Goal: Complete application form

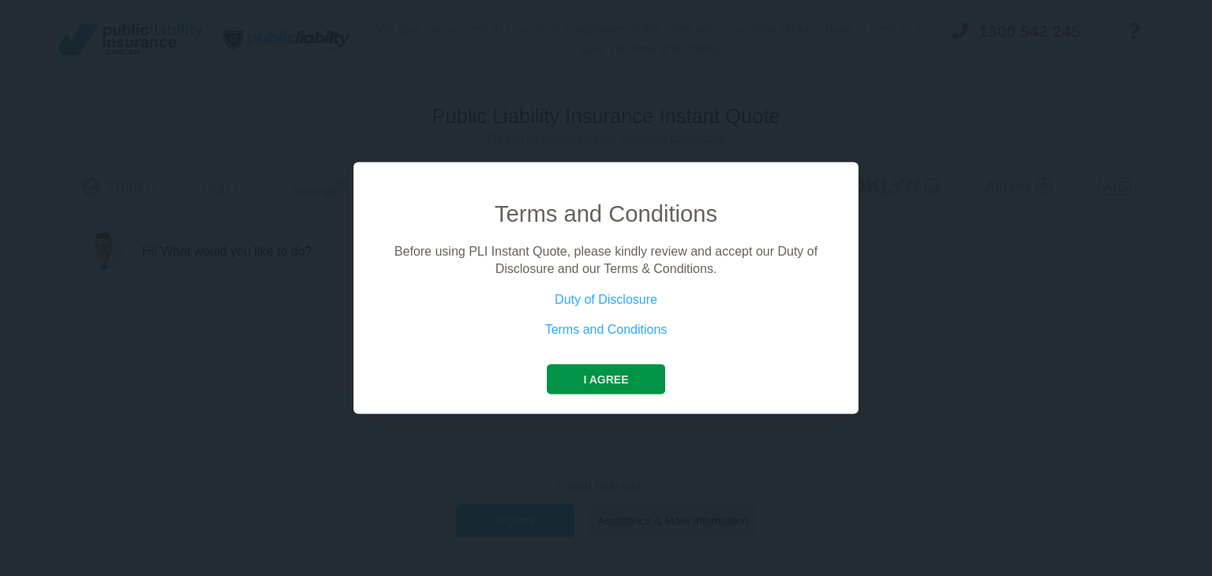
click at [599, 380] on button "I agree" at bounding box center [606, 379] width 118 height 30
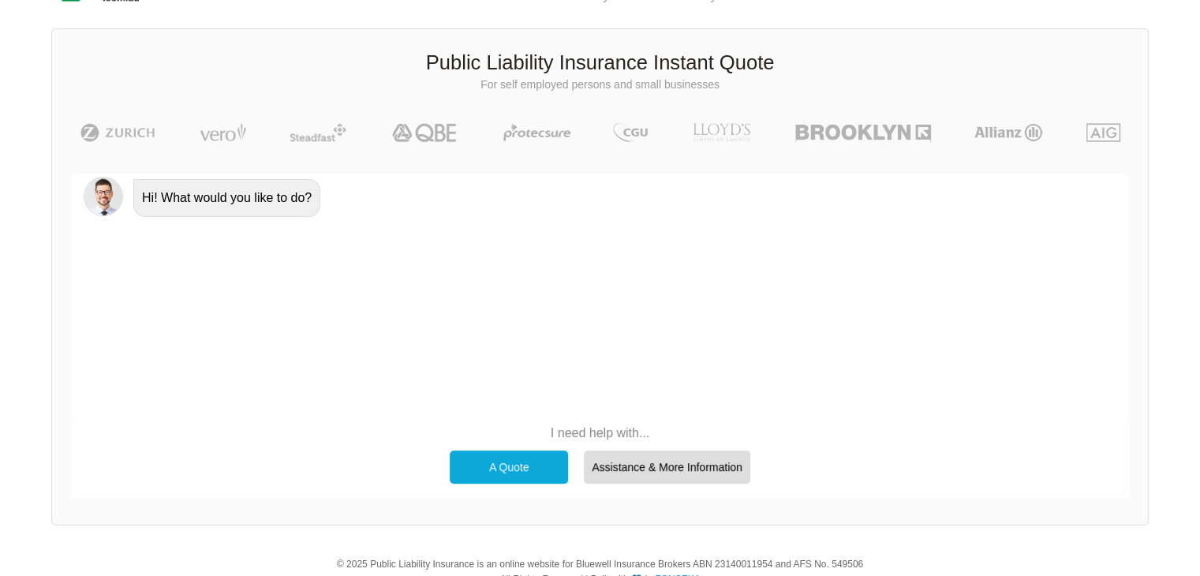
scroll to position [109, 0]
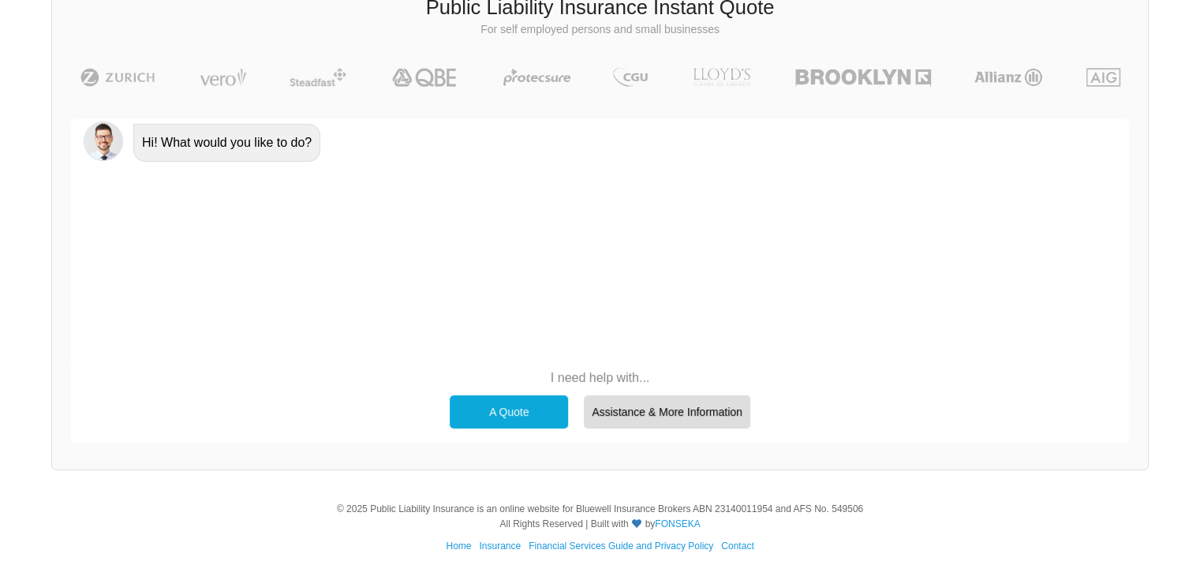
click at [527, 405] on div "A Quote" at bounding box center [509, 411] width 118 height 33
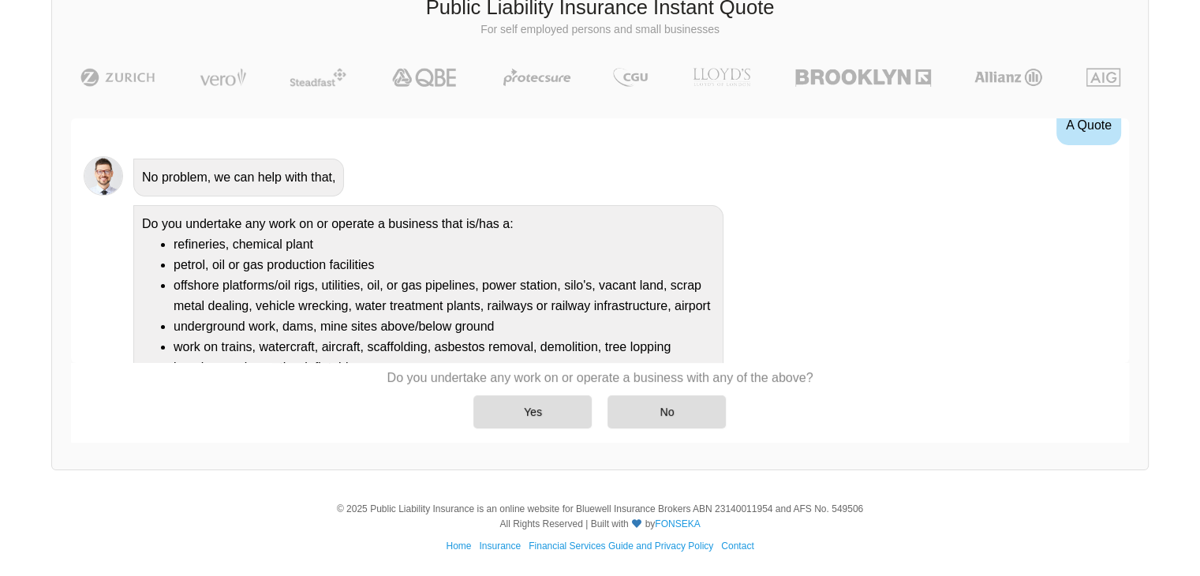
scroll to position [28, 0]
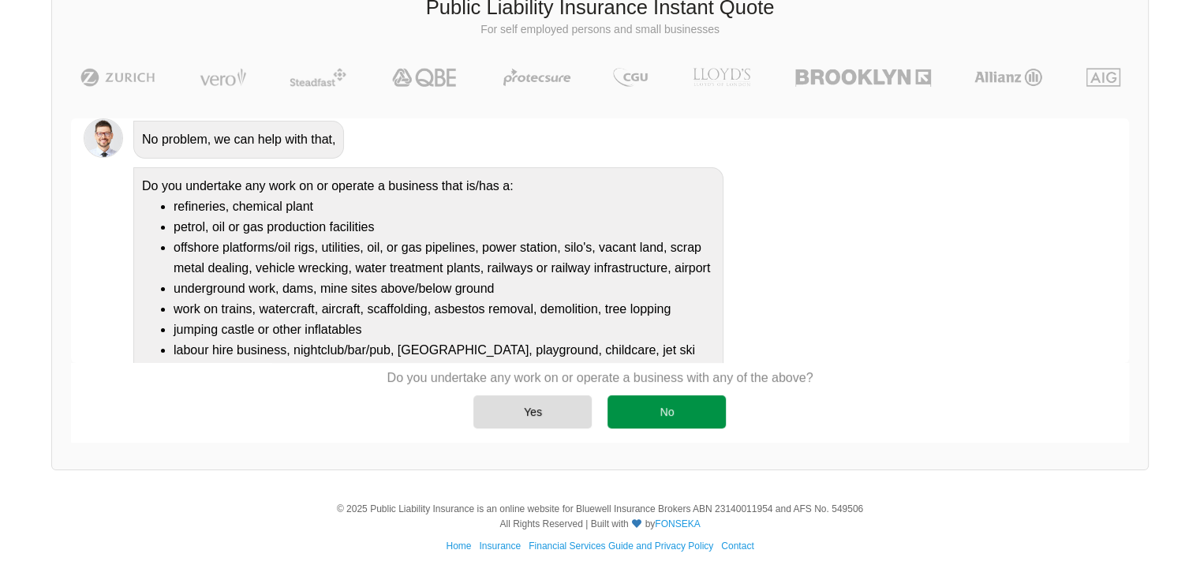
click at [660, 424] on div "No" at bounding box center [667, 411] width 118 height 33
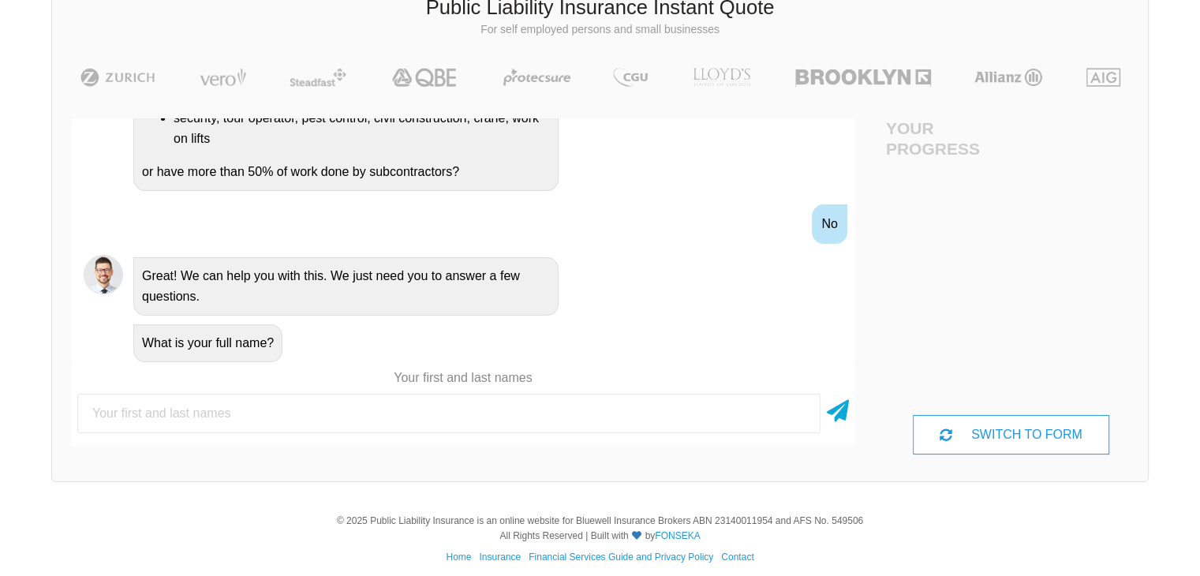
scroll to position [438, 0]
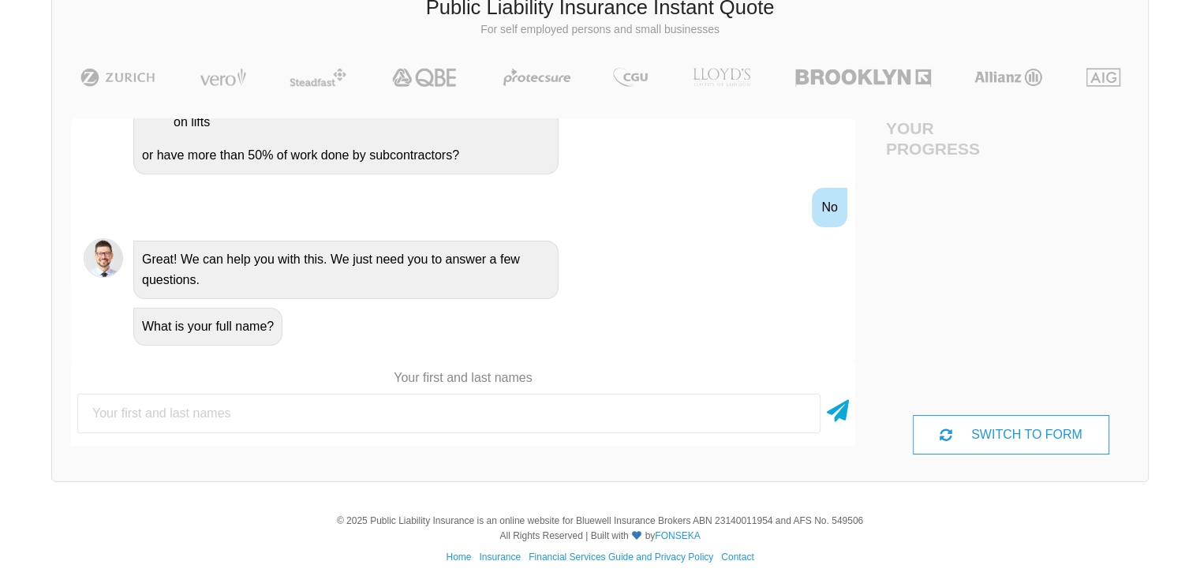
click at [506, 395] on input "text" at bounding box center [448, 413] width 743 height 39
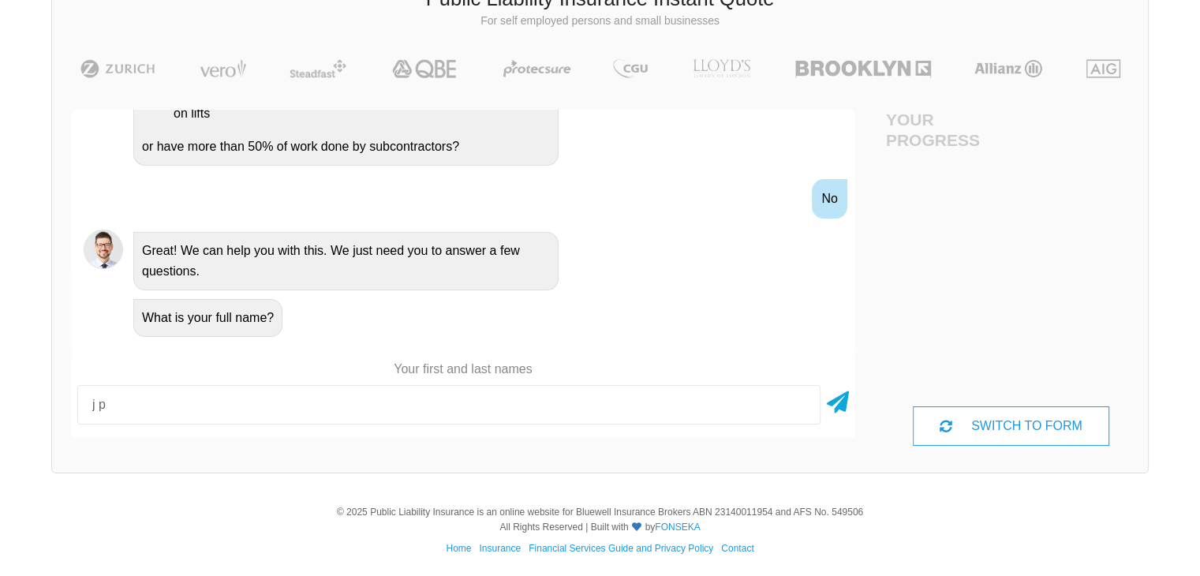
scroll to position [120, 0]
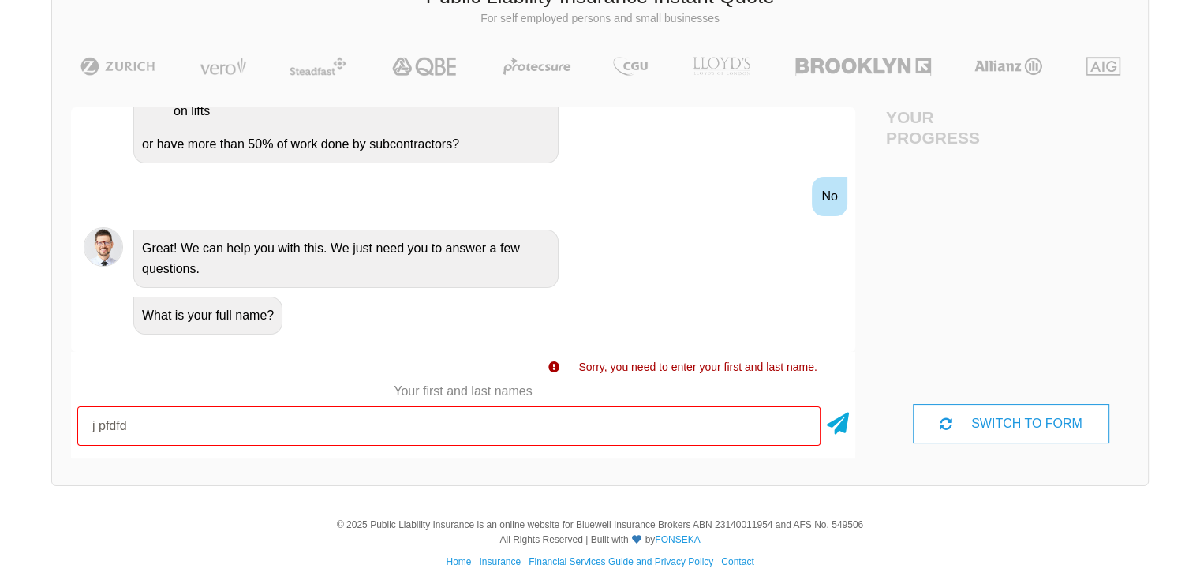
click at [93, 427] on input "j pfdfd" at bounding box center [448, 425] width 743 height 39
type input "jfd pfdfd"
click at [846, 425] on icon at bounding box center [838, 420] width 22 height 28
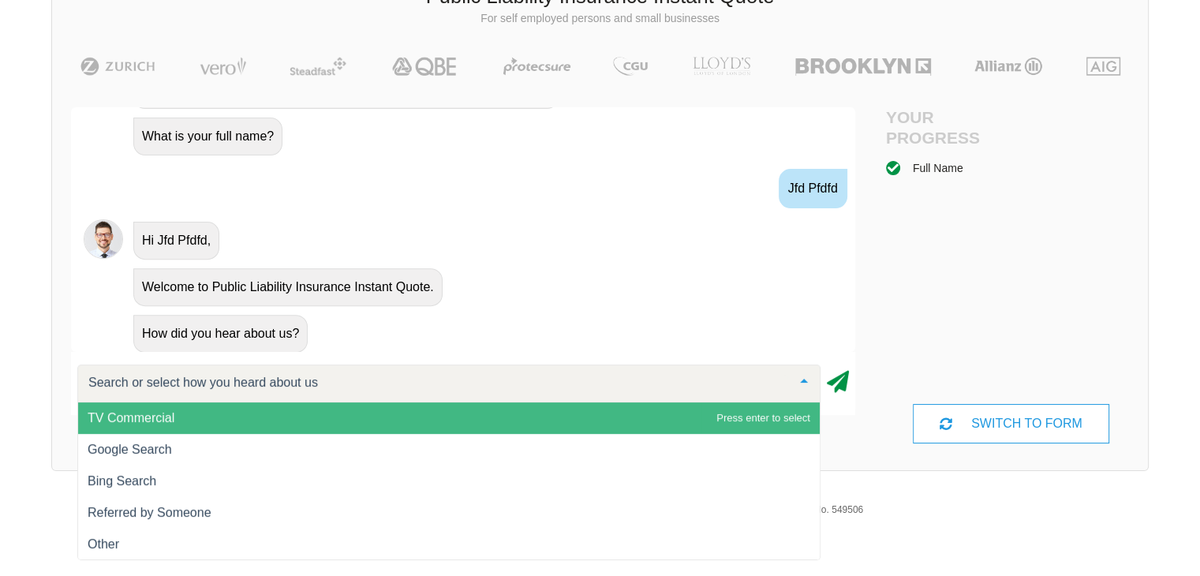
click at [838, 376] on icon at bounding box center [838, 379] width 22 height 28
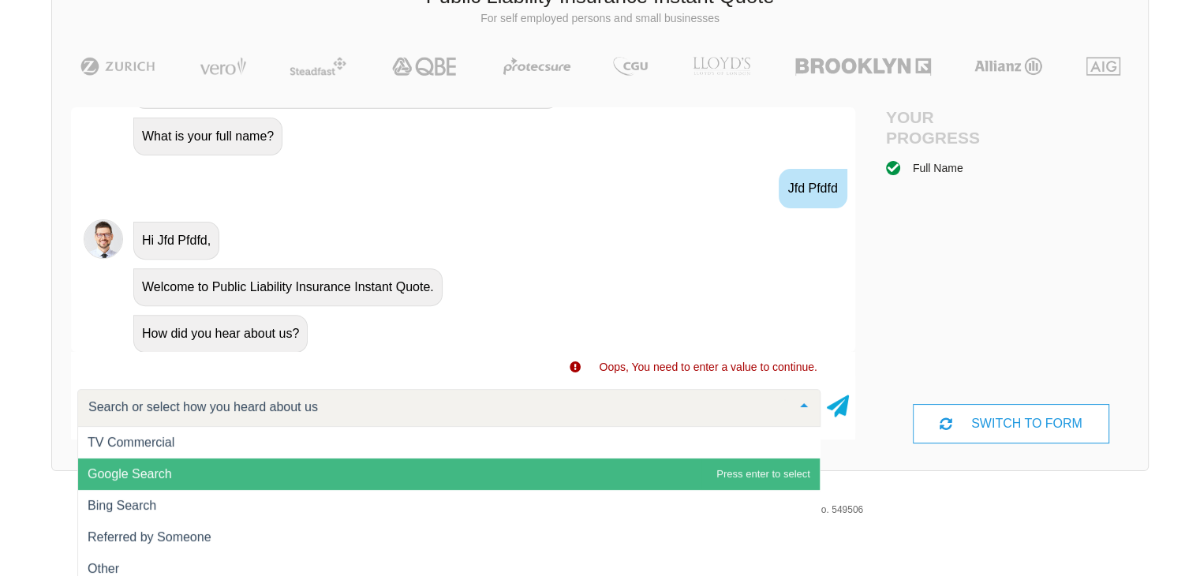
click at [187, 463] on span "Google Search" at bounding box center [449, 474] width 742 height 32
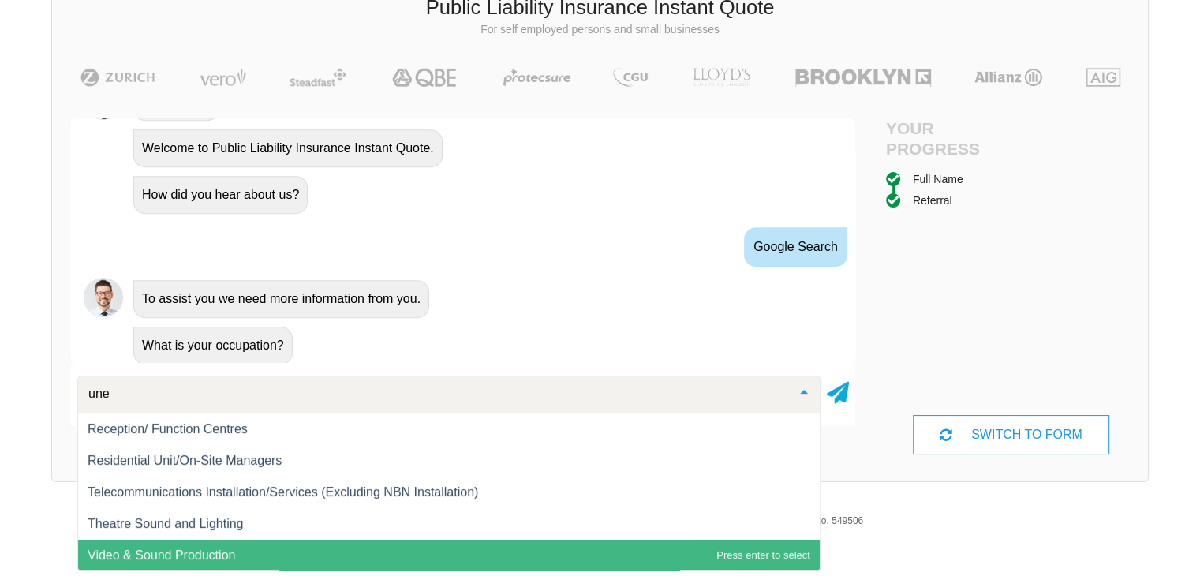
scroll to position [0, 0]
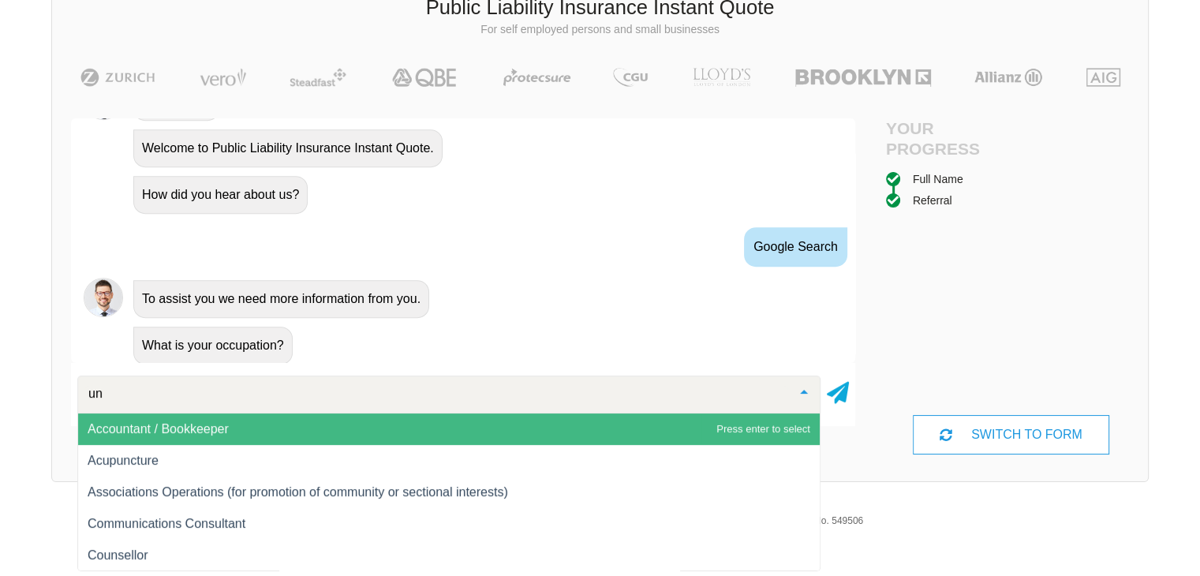
type input "u"
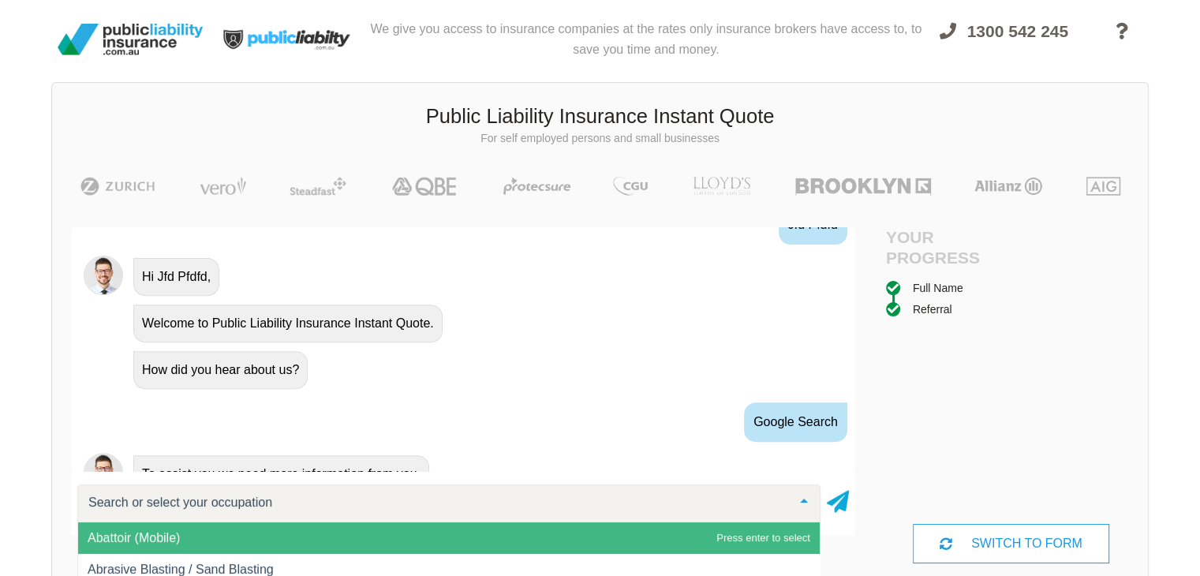
scroll to position [609, 0]
